Goal: Navigation & Orientation: Find specific page/section

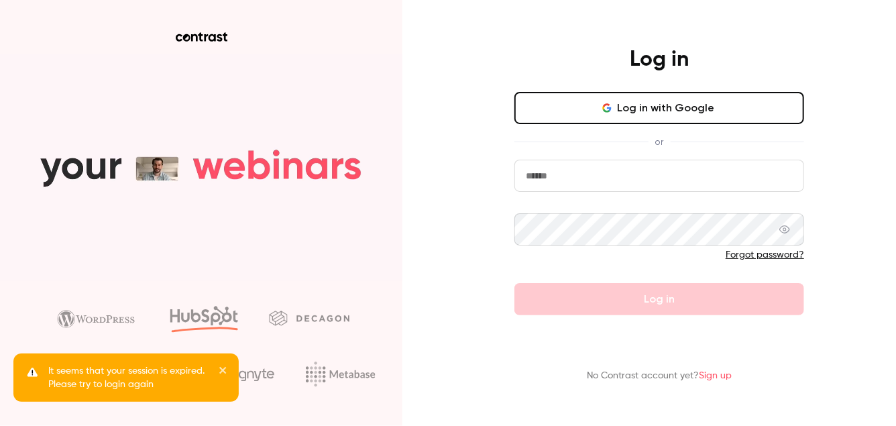
click at [659, 125] on div "Log in with Google or Forgot password? Log in" at bounding box center [659, 203] width 290 height 223
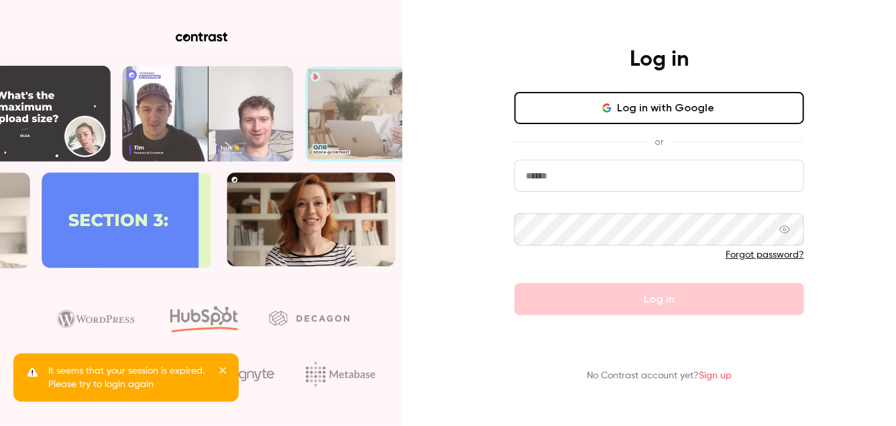
click at [667, 108] on button "Log in with Google" at bounding box center [659, 108] width 290 height 32
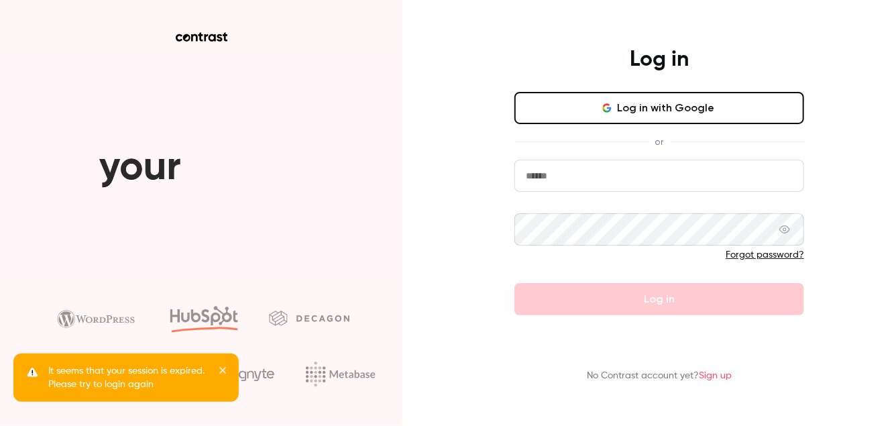
click at [547, 115] on button "Log in with Google" at bounding box center [659, 108] width 290 height 32
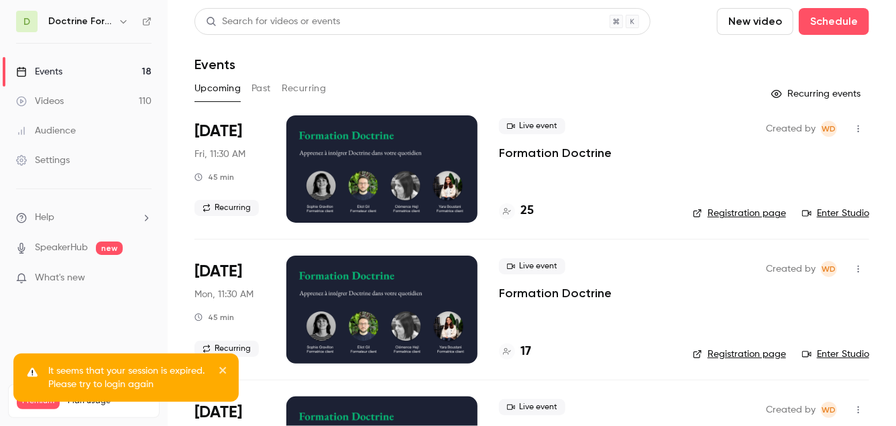
click at [112, 61] on link "Events 18" at bounding box center [84, 72] width 168 height 30
click at [102, 11] on div "D Doctrine Formation Avocats" at bounding box center [83, 21] width 135 height 21
click at [101, 15] on h6 "Doctrine Formation Avocats" at bounding box center [80, 21] width 64 height 13
click at [97, 23] on h6 "Doctrine Formation Avocats" at bounding box center [80, 21] width 64 height 13
click at [121, 22] on icon "button" at bounding box center [123, 21] width 11 height 11
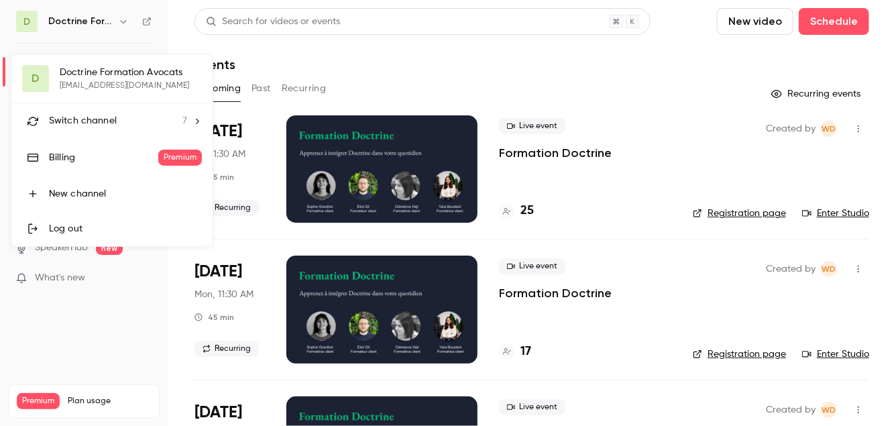
click at [101, 127] on span "Switch channel" at bounding box center [83, 121] width 68 height 14
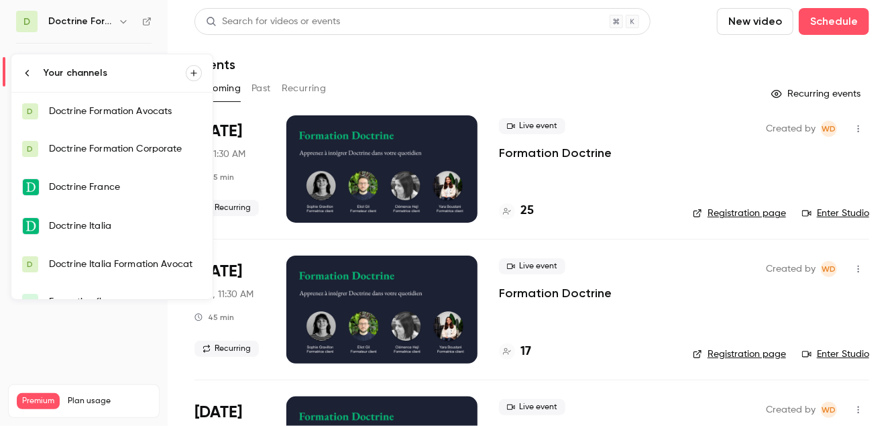
scroll to position [58, 0]
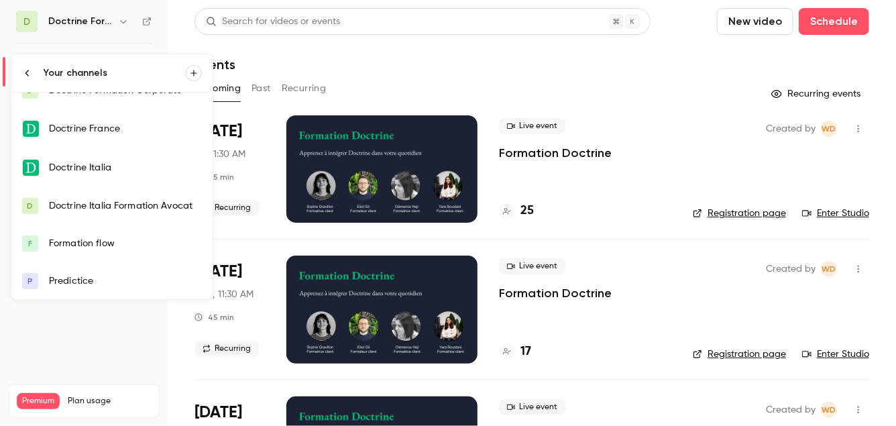
click at [130, 131] on div "Doctrine France" at bounding box center [125, 128] width 153 height 13
